Goal: Use online tool/utility: Utilize a website feature to perform a specific function

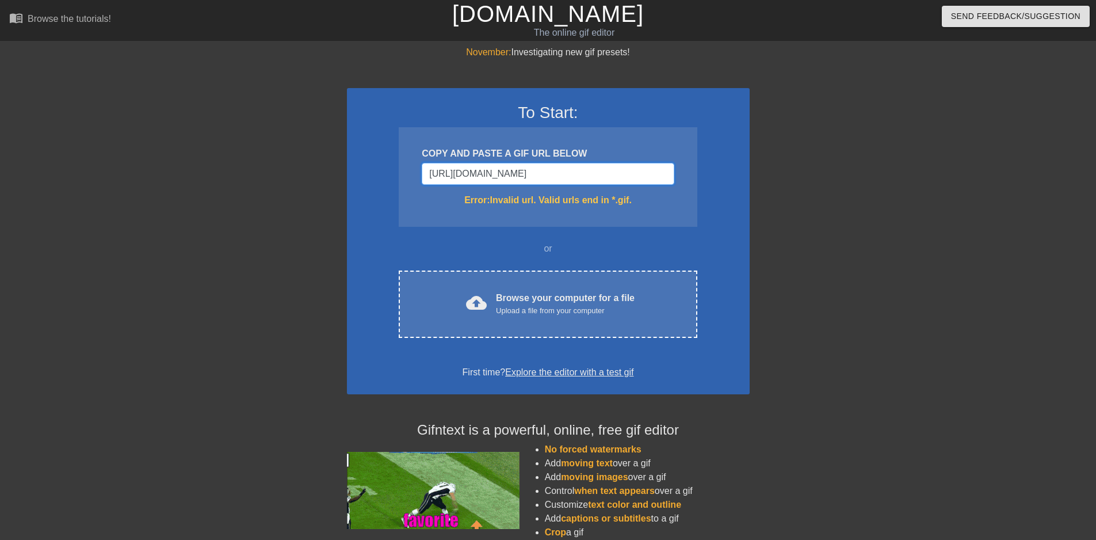
type input "[URL][DOMAIN_NAME]"
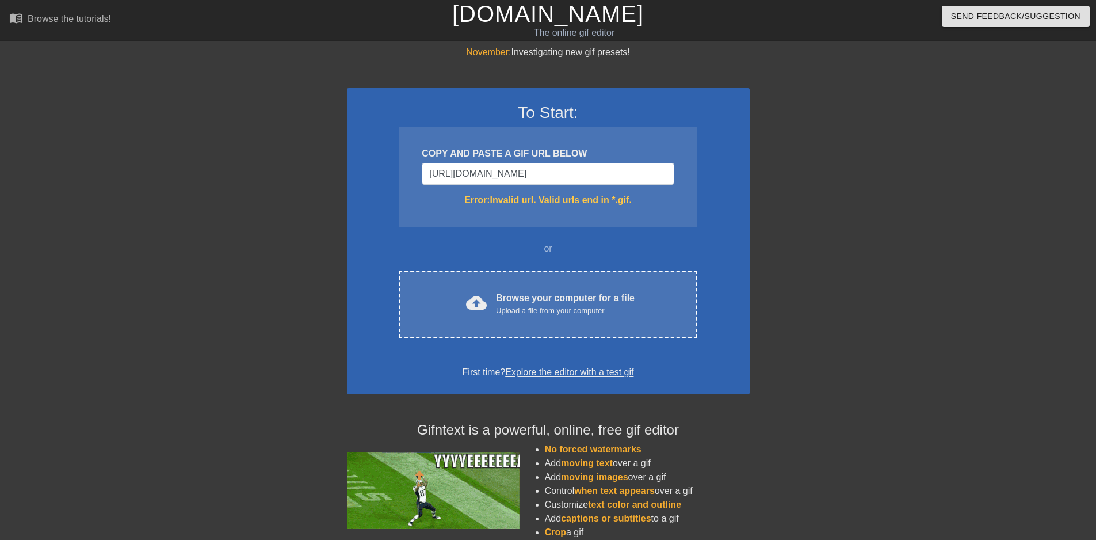
click at [591, 206] on div "Error: Invalid url. Valid urls end in *.gif." at bounding box center [548, 200] width 252 height 14
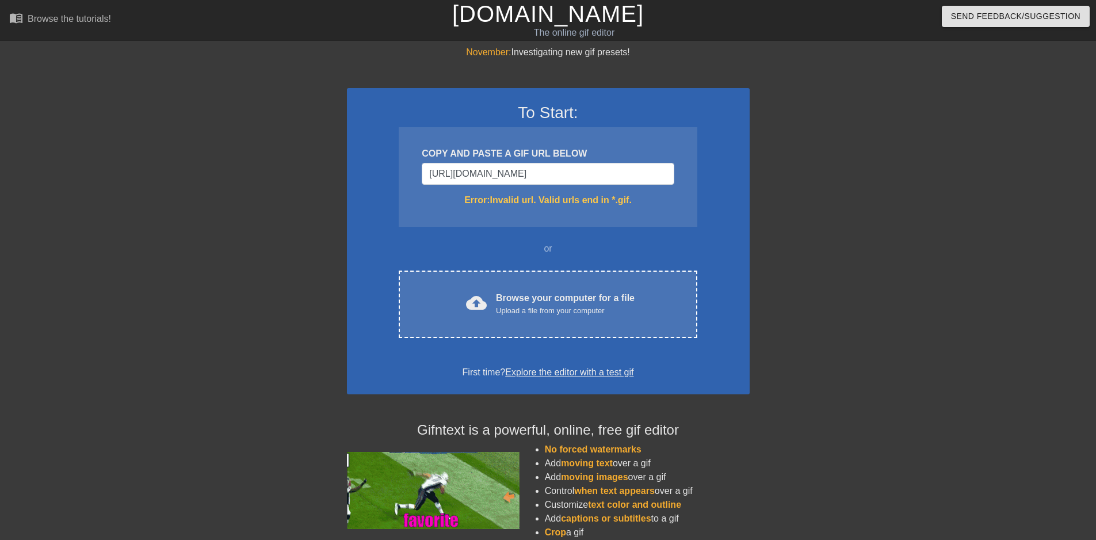
click at [572, 210] on div "COPY AND PASTE A GIF URL BELOW [URL][DOMAIN_NAME] Error: Invalid url. Valid url…" at bounding box center [548, 177] width 298 height 100
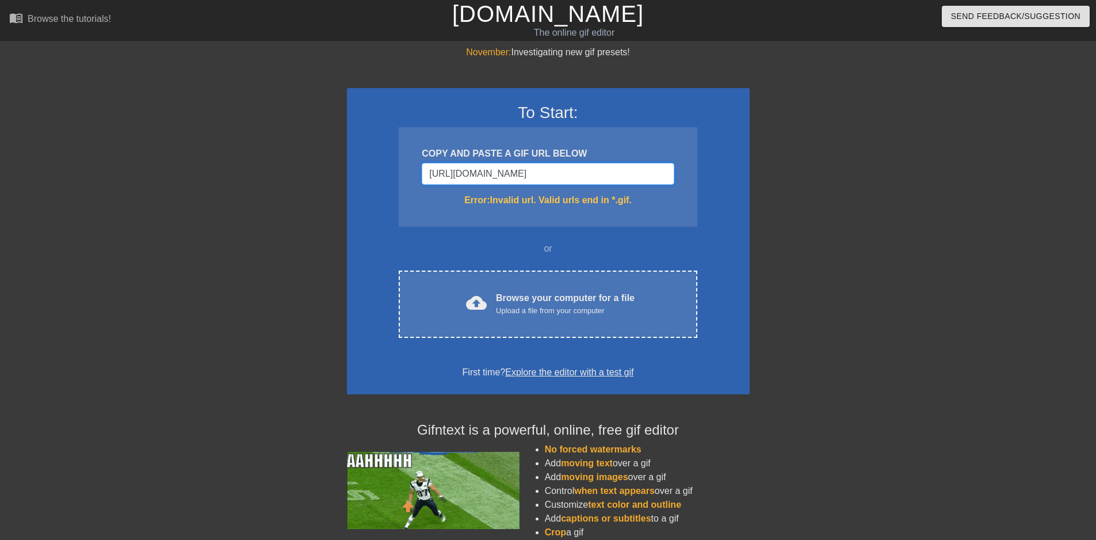
click at [577, 172] on input "[URL][DOMAIN_NAME]" at bounding box center [548, 174] width 252 height 22
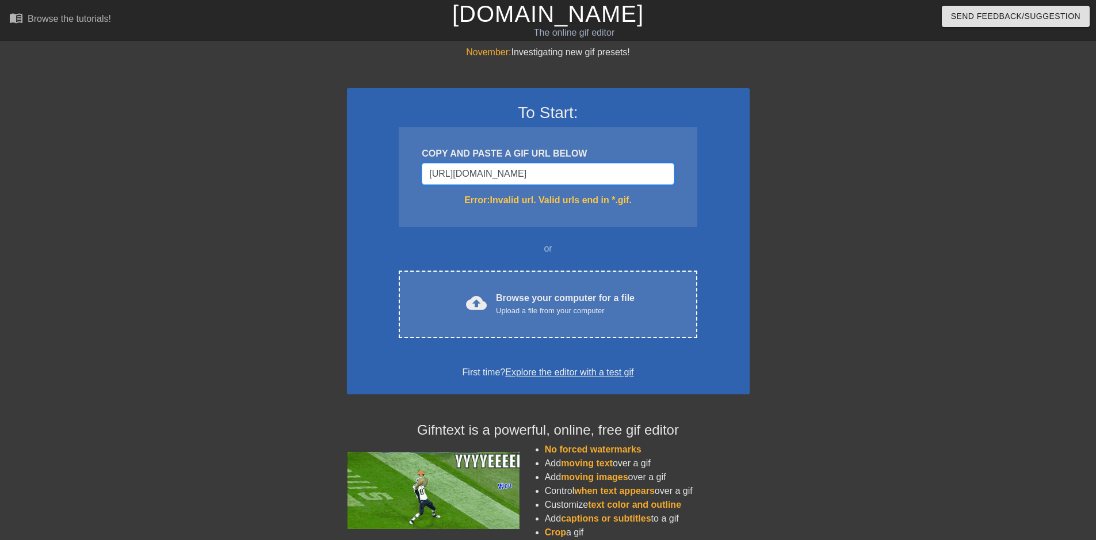
click at [486, 169] on input "[URL][DOMAIN_NAME]" at bounding box center [548, 174] width 252 height 22
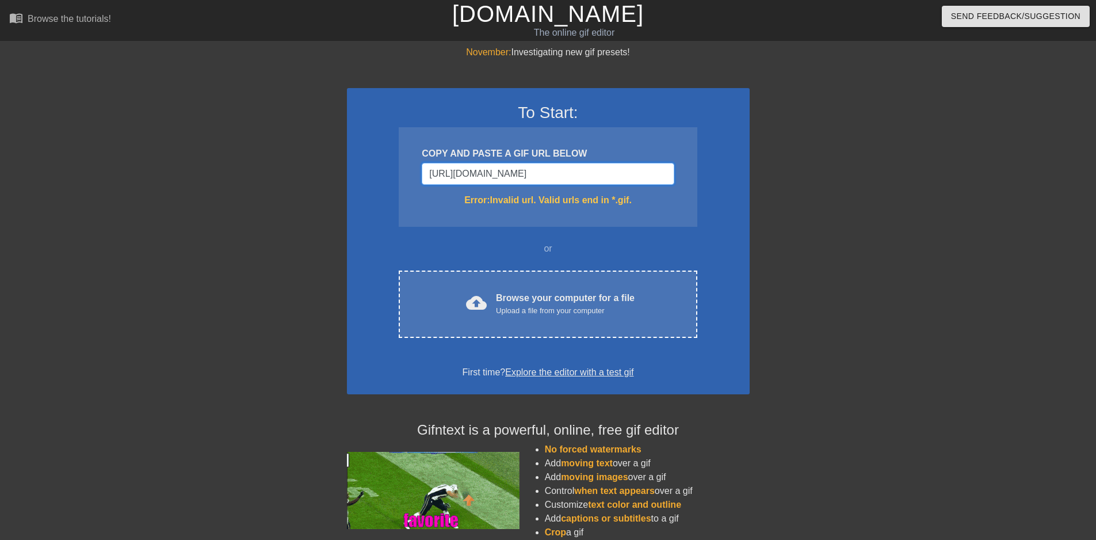
click at [486, 169] on input "[URL][DOMAIN_NAME]" at bounding box center [548, 174] width 252 height 22
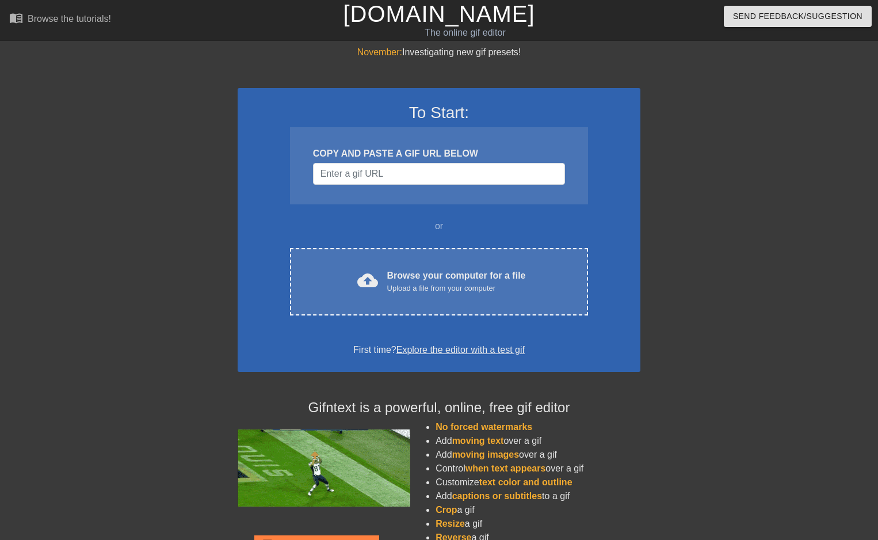
click at [631, 174] on div "To Start: COPY AND PASTE A GIF URL BELOW or cloud_upload Browse your computer f…" at bounding box center [439, 230] width 403 height 284
